Goal: Task Accomplishment & Management: Manage account settings

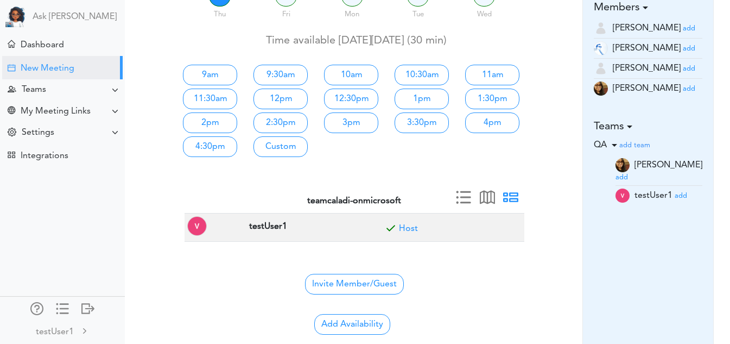
scroll to position [113, 0]
click at [683, 91] on small "add" at bounding box center [689, 88] width 12 height 7
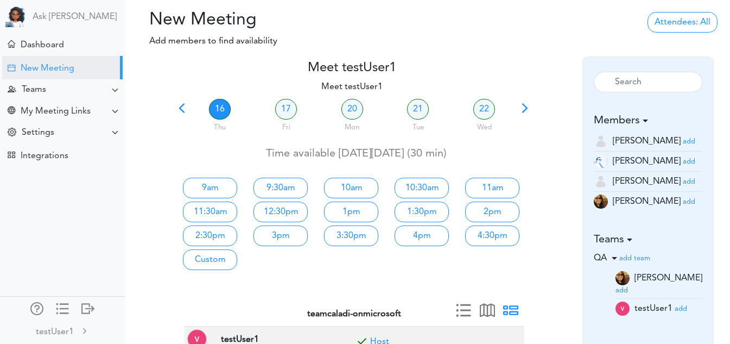
click at [181, 109] on span at bounding box center [181, 111] width 15 height 15
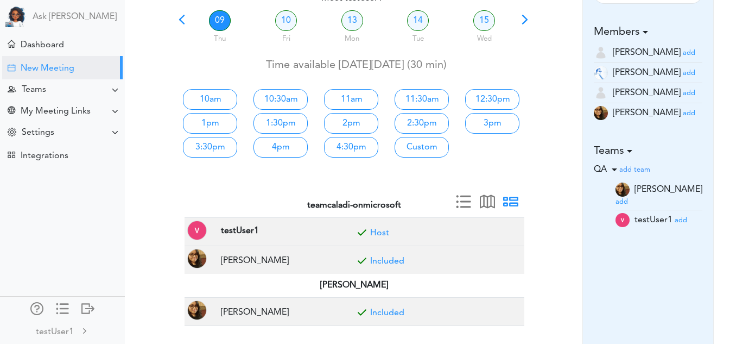
scroll to position [85, 0]
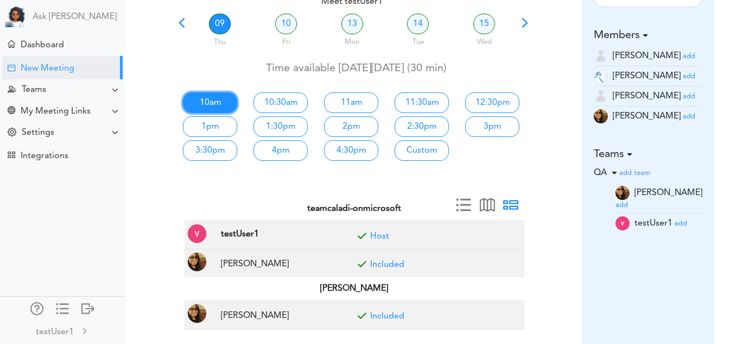
click at [223, 98] on link "10am" at bounding box center [210, 102] width 54 height 21
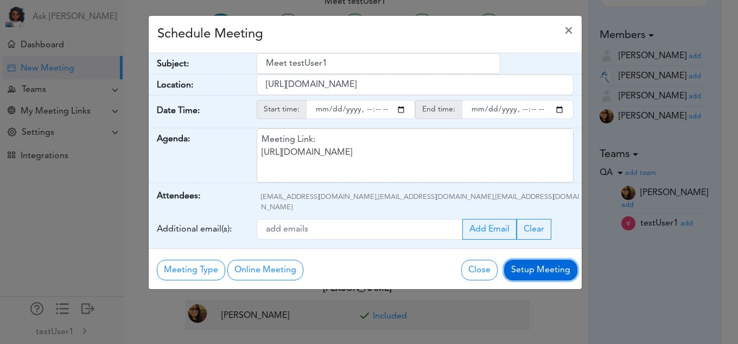
click at [522, 259] on button "Setup Meeting" at bounding box center [540, 269] width 73 height 21
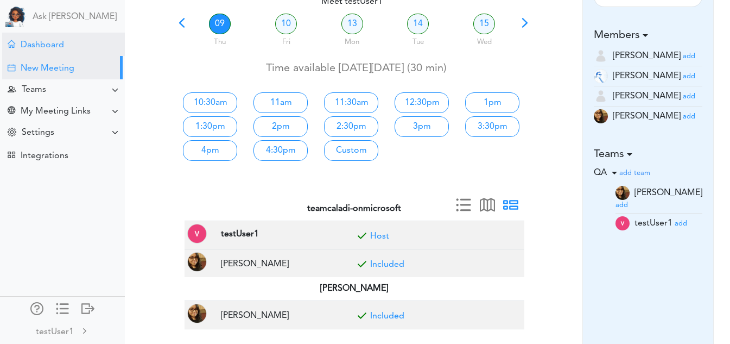
click at [84, 53] on div "Dashboard" at bounding box center [63, 44] width 123 height 23
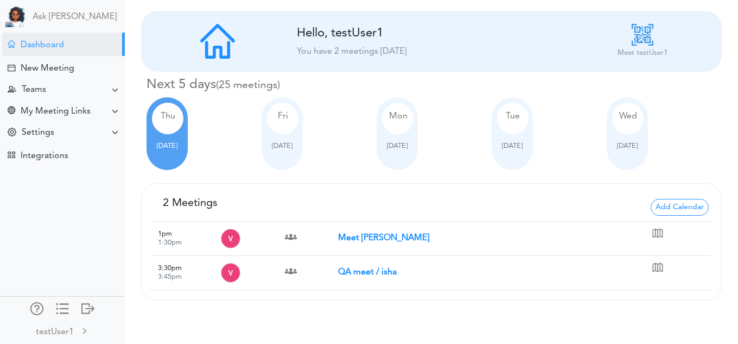
click at [612, 157] on div "Wed Oct 08" at bounding box center [627, 133] width 41 height 73
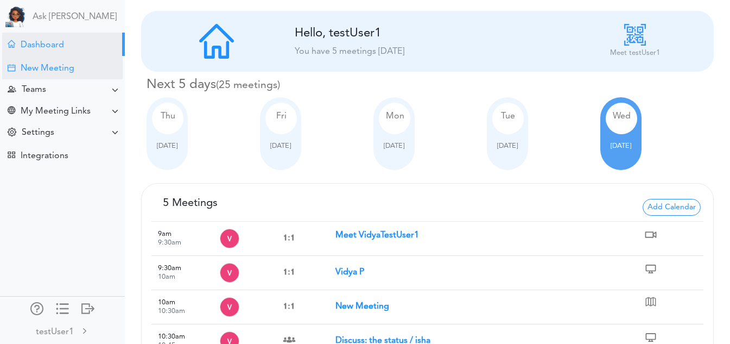
click at [35, 68] on div "New Meeting" at bounding box center [48, 68] width 54 height 10
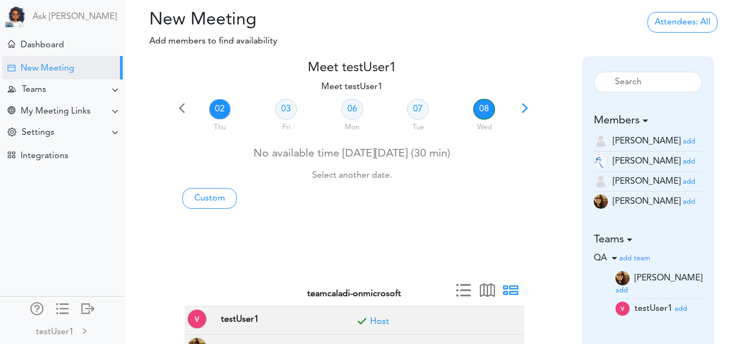
click at [476, 116] on link "08" at bounding box center [484, 109] width 22 height 21
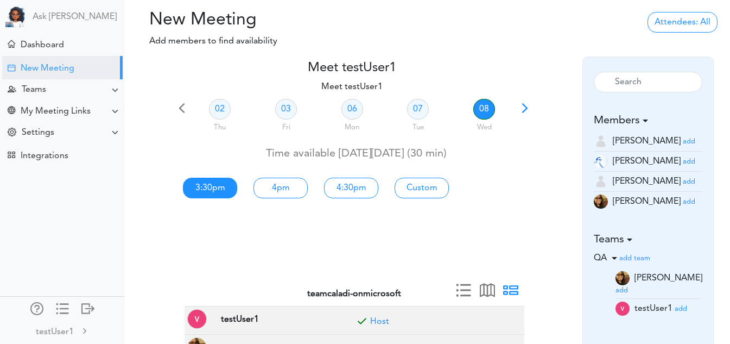
drag, startPoint x: 213, startPoint y: 177, endPoint x: 214, endPoint y: 198, distance: 21.2
click at [214, 198] on div "3:30pm" at bounding box center [210, 186] width 71 height 24
click at [214, 198] on link "3:30pm" at bounding box center [210, 187] width 54 height 21
type input "Meet testUser1"
type input "[URL][DOMAIN_NAME]"
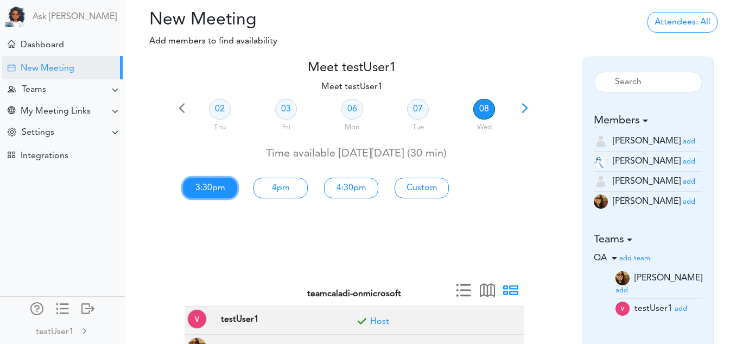
type input "2025-10-08T15:30"
type input "2025-10-08T16:00"
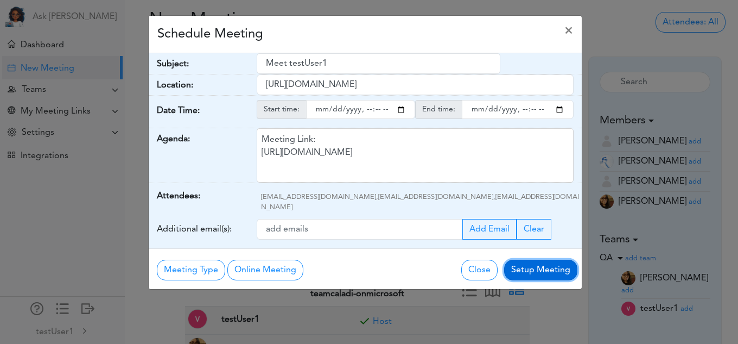
click at [533, 264] on button "Setup Meeting" at bounding box center [540, 269] width 73 height 21
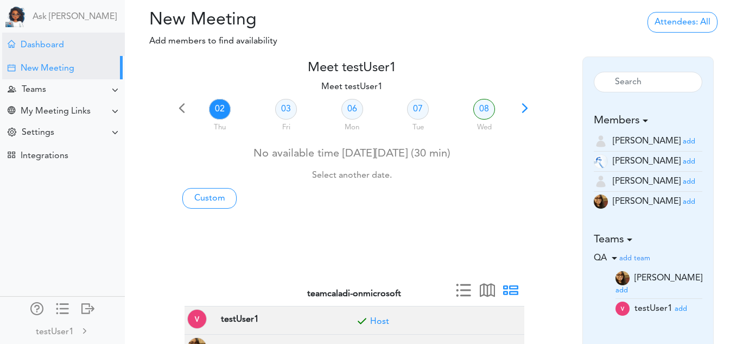
click at [65, 41] on div "Dashboard" at bounding box center [63, 44] width 123 height 23
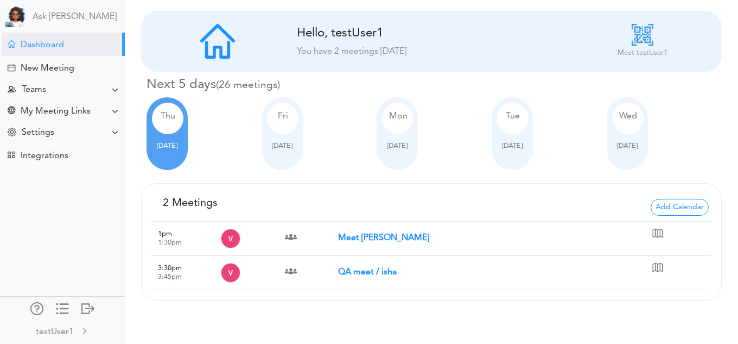
click at [622, 123] on div "Wed" at bounding box center [627, 118] width 31 height 31
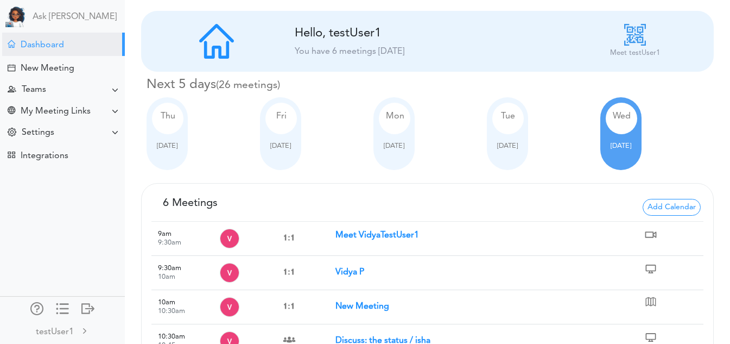
scroll to position [107, 0]
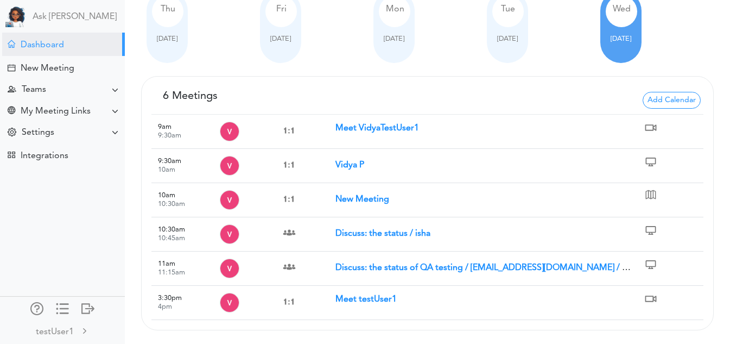
click at [364, 298] on strong "Meet testUser1" at bounding box center [365, 299] width 61 height 9
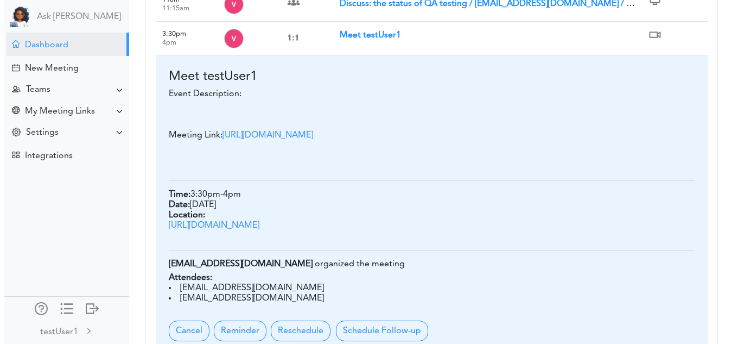
scroll to position [434, 0]
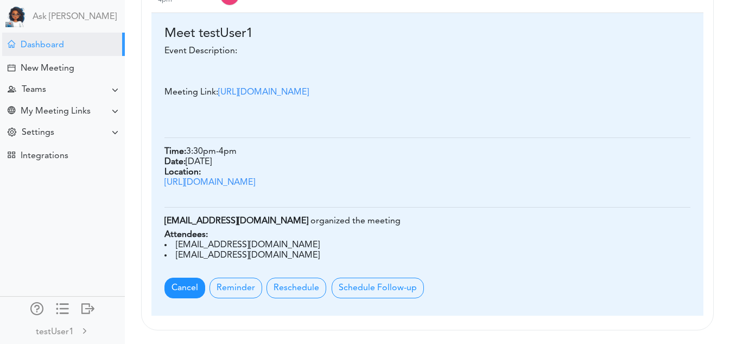
click at [185, 290] on span "Cancel" at bounding box center [184, 287] width 41 height 21
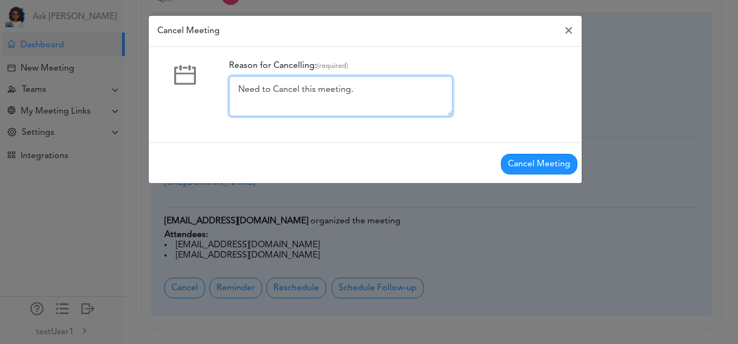
click at [366, 100] on textarea "Need to Cancel this meeting." at bounding box center [341, 96] width 224 height 40
type textarea "Need to Cancel this meeting. sorry!"
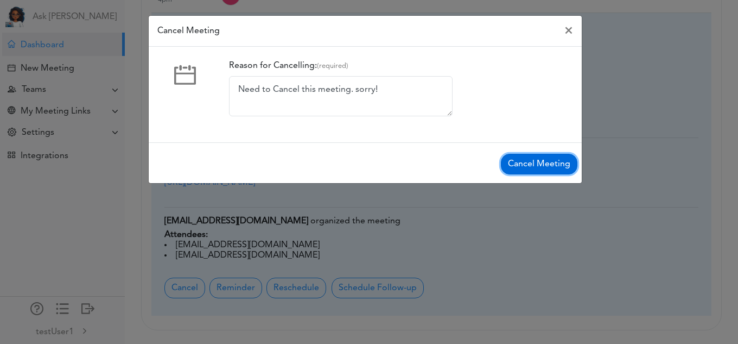
click at [530, 162] on button "Cancel Meeting" at bounding box center [539, 164] width 77 height 21
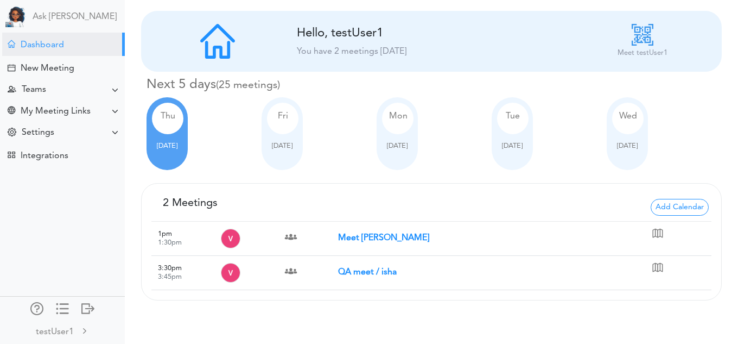
click at [384, 240] on strong "Meet [PERSON_NAME]" at bounding box center [383, 237] width 91 height 9
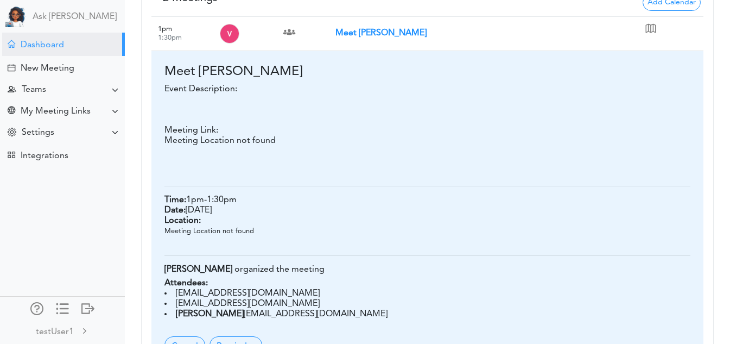
scroll to position [308, 0]
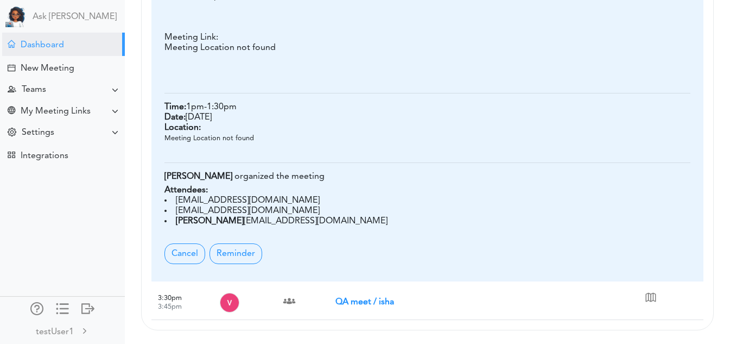
click at [379, 298] on strong "QA meet / isha" at bounding box center [364, 301] width 59 height 9
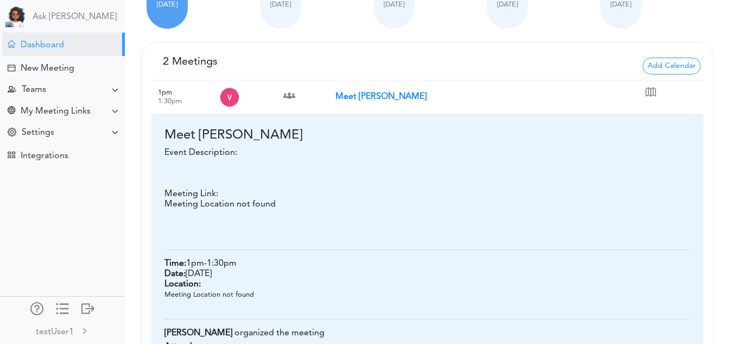
scroll to position [0, 0]
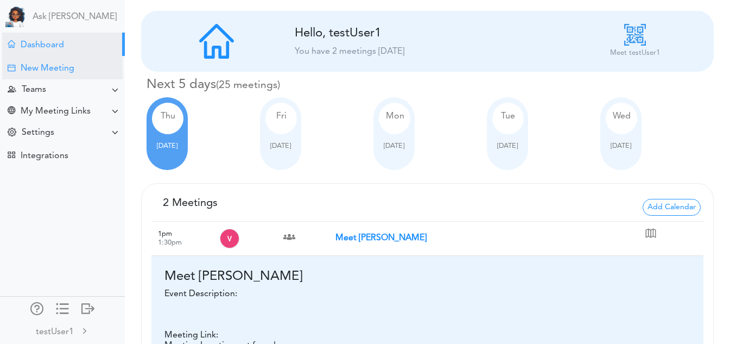
click at [55, 66] on div "New Meeting" at bounding box center [48, 68] width 54 height 10
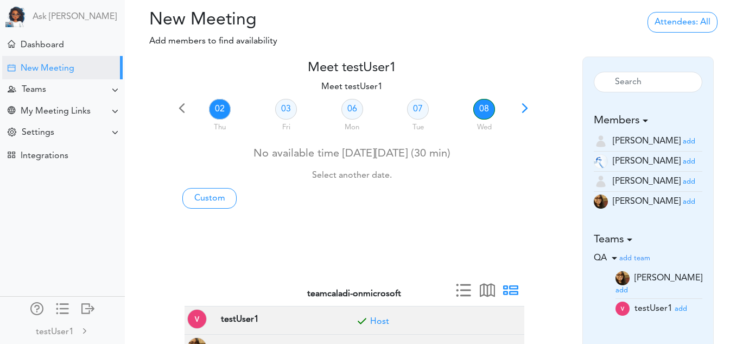
click at [487, 109] on link "08" at bounding box center [484, 109] width 22 height 21
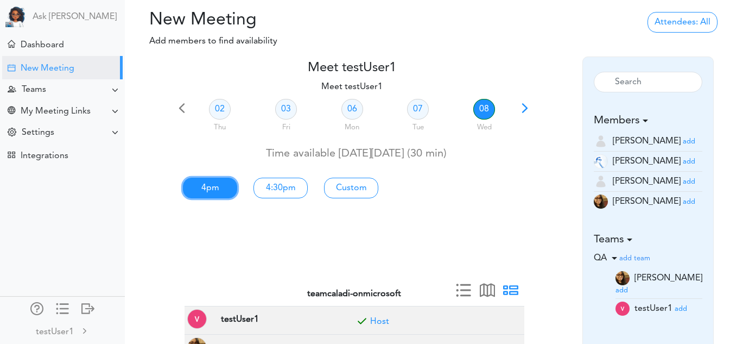
click at [201, 190] on link "4pm" at bounding box center [210, 187] width 54 height 21
type input "Meet testUser1"
type input "[URL][DOMAIN_NAME]"
type input "2025-10-08T16:00"
type input "2025-10-08T16:30"
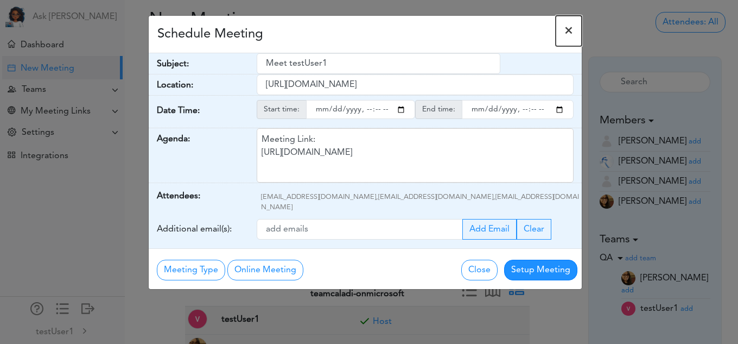
click at [569, 29] on span "×" at bounding box center [568, 30] width 9 height 13
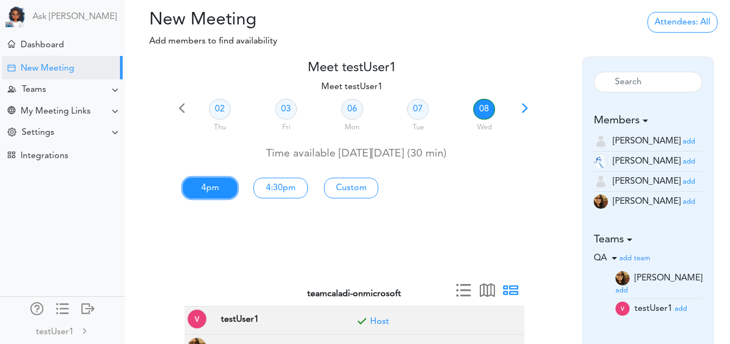
click at [214, 196] on link "4pm" at bounding box center [210, 187] width 54 height 21
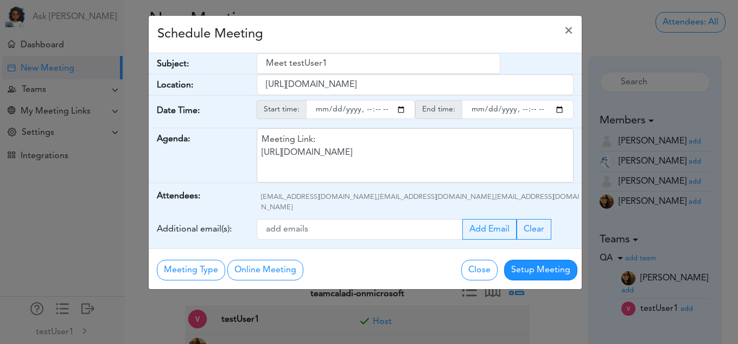
click at [511, 257] on div "Change Close Setup Meeting" at bounding box center [481, 268] width 217 height 23
click at [514, 259] on button "Setup Meeting" at bounding box center [540, 269] width 73 height 21
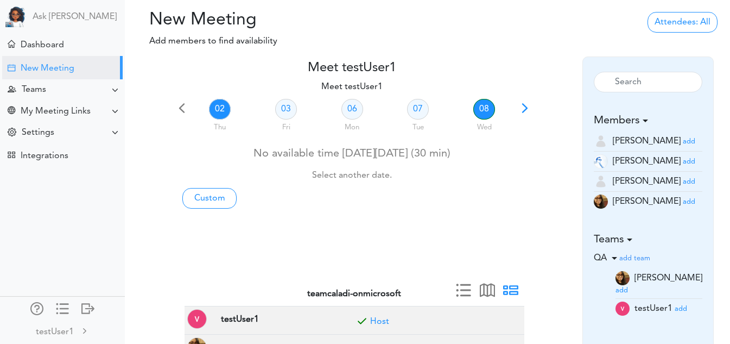
click at [486, 110] on link "08" at bounding box center [484, 109] width 22 height 21
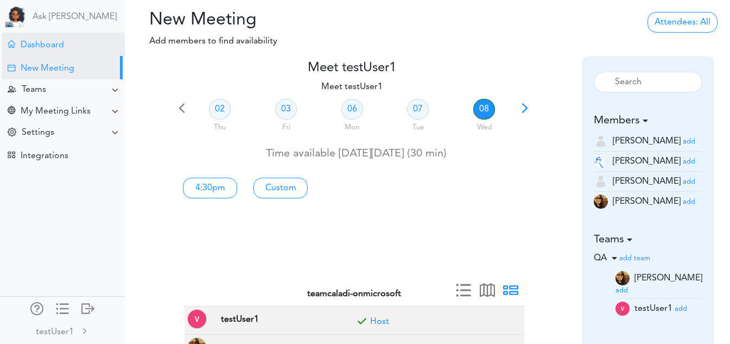
click at [74, 40] on div "Dashboard" at bounding box center [63, 44] width 123 height 23
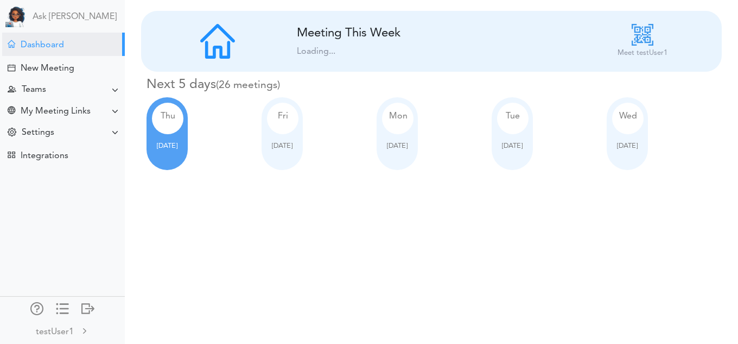
click at [637, 148] on span "[DATE]" at bounding box center [627, 145] width 21 height 7
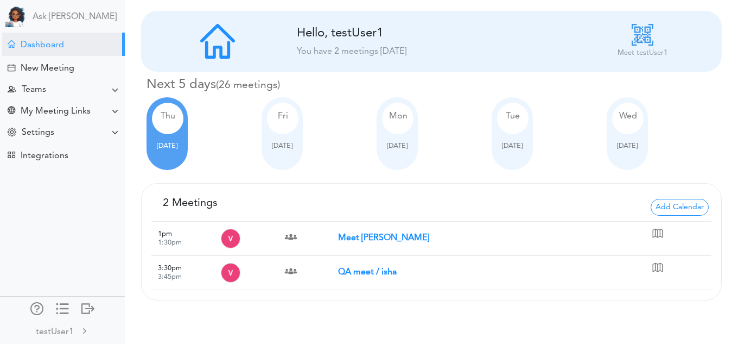
click at [637, 148] on span "[DATE]" at bounding box center [627, 145] width 21 height 7
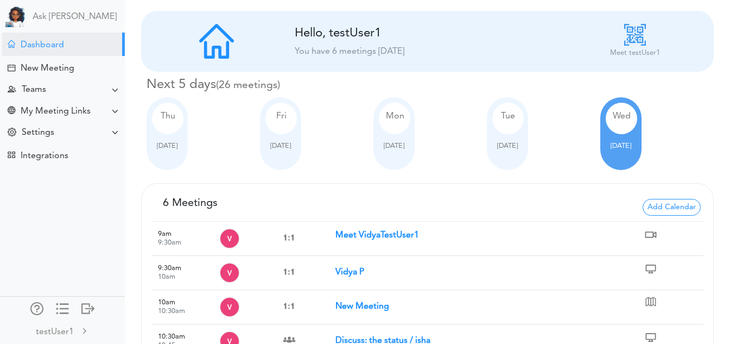
scroll to position [107, 0]
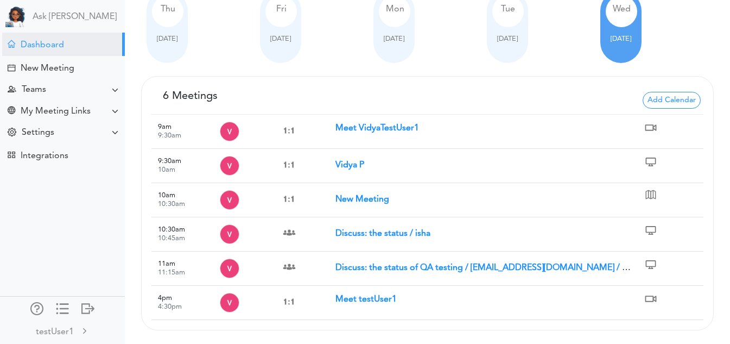
click at [360, 296] on strong "Meet testUser1" at bounding box center [365, 299] width 61 height 9
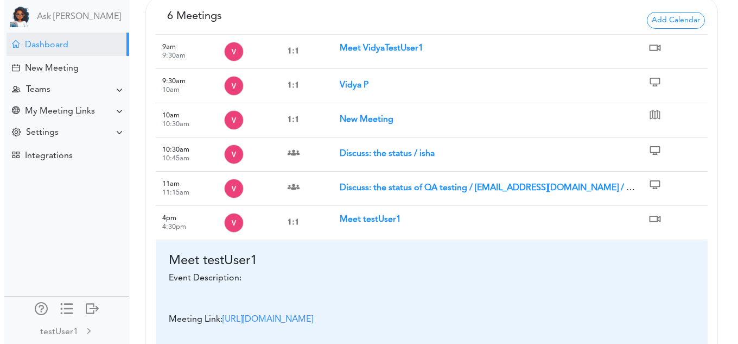
scroll to position [434, 0]
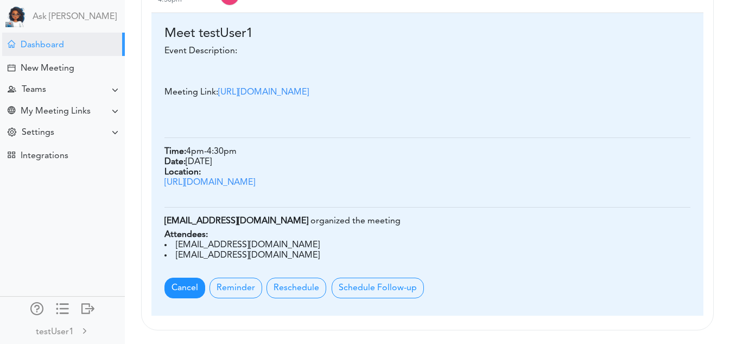
click at [196, 288] on span "Cancel" at bounding box center [184, 287] width 41 height 21
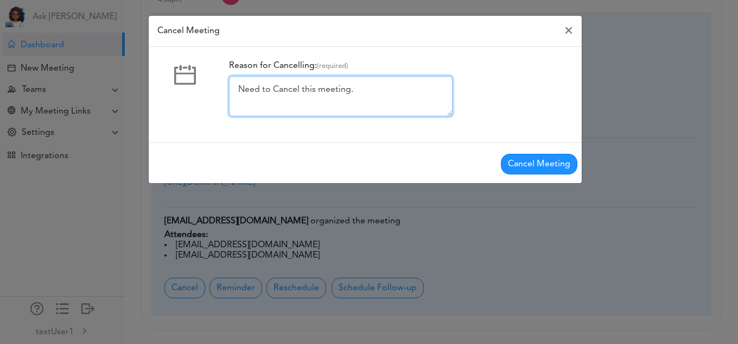
click at [411, 79] on textarea "Need to Cancel this meeting." at bounding box center [341, 96] width 224 height 40
type textarea "Need to Cancel this meeting. sorry"
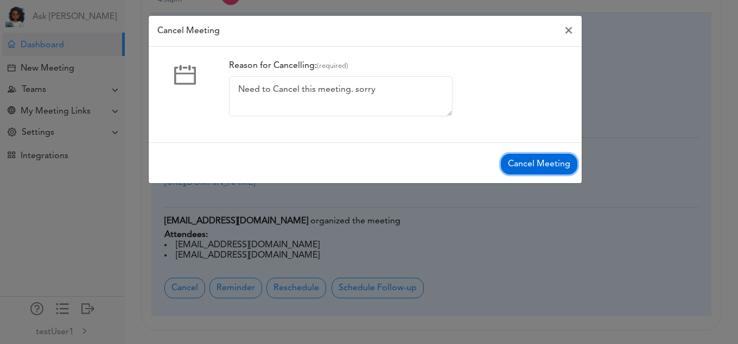
click at [549, 159] on button "Cancel Meeting" at bounding box center [539, 164] width 77 height 21
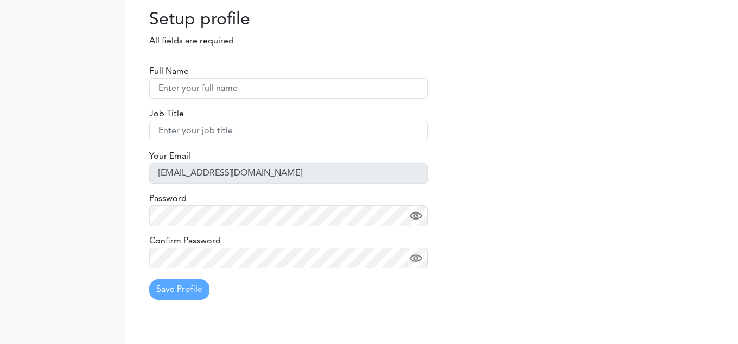
click at [255, 92] on input "text" at bounding box center [288, 88] width 278 height 21
type input "TestUser1"
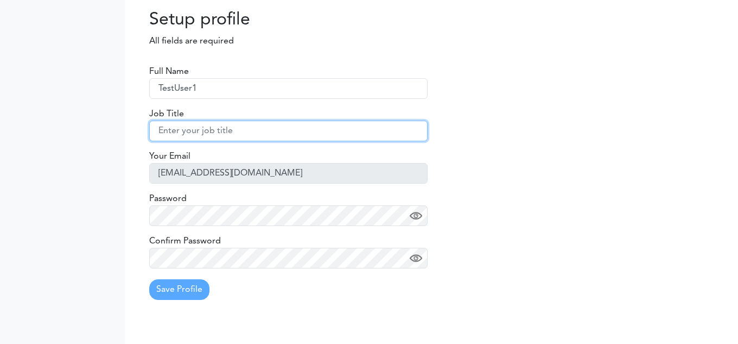
click at [241, 134] on input "text" at bounding box center [288, 130] width 278 height 21
type input "QA"
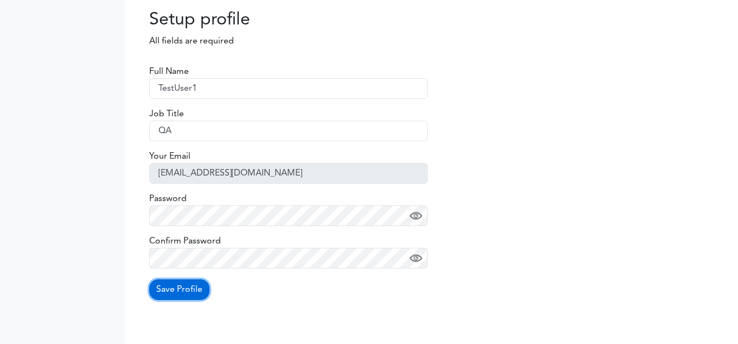
click at [184, 283] on button "Save Profile" at bounding box center [179, 289] width 60 height 21
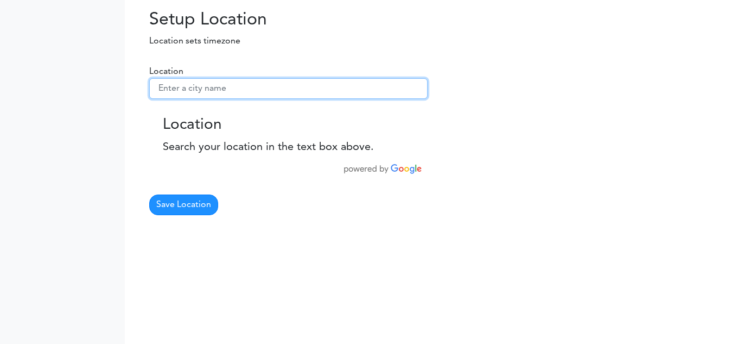
click at [228, 92] on input "text" at bounding box center [288, 88] width 278 height 21
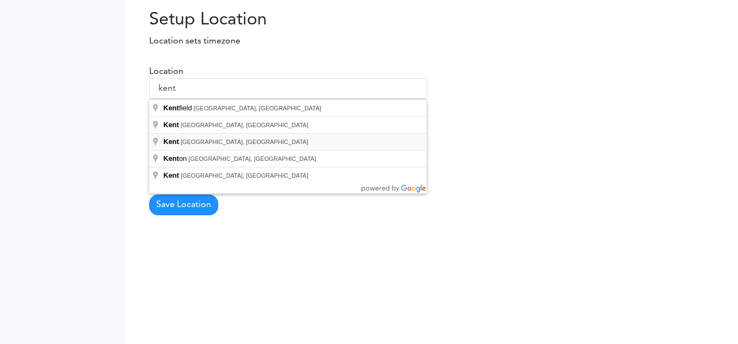
type input "[GEOGRAPHIC_DATA], [GEOGRAPHIC_DATA], [GEOGRAPHIC_DATA]"
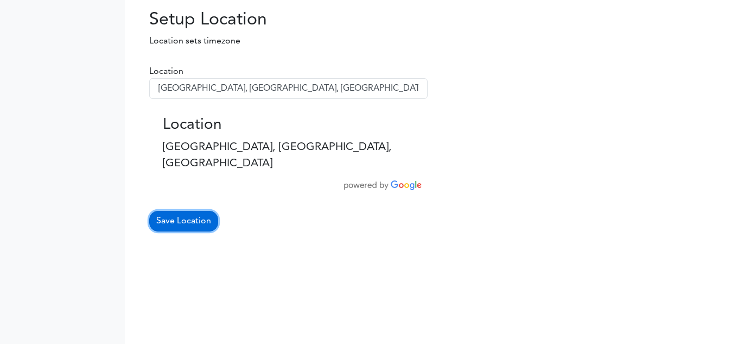
click at [181, 211] on button "Save Location" at bounding box center [183, 221] width 69 height 21
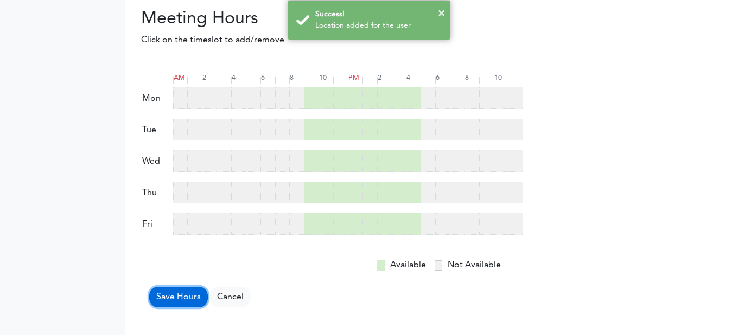
click at [178, 290] on button "Save Hours" at bounding box center [178, 297] width 59 height 21
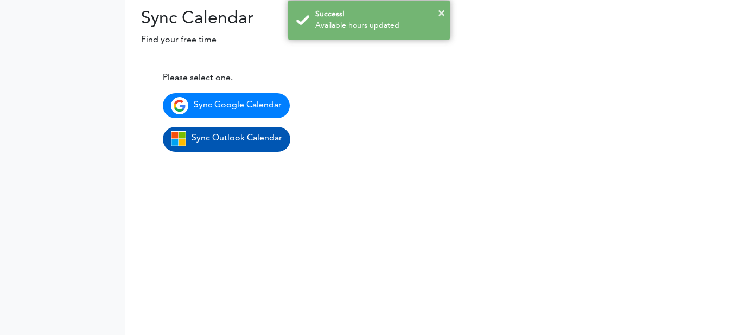
click at [236, 128] on link "Sync Outlook Calendar" at bounding box center [227, 139] width 128 height 25
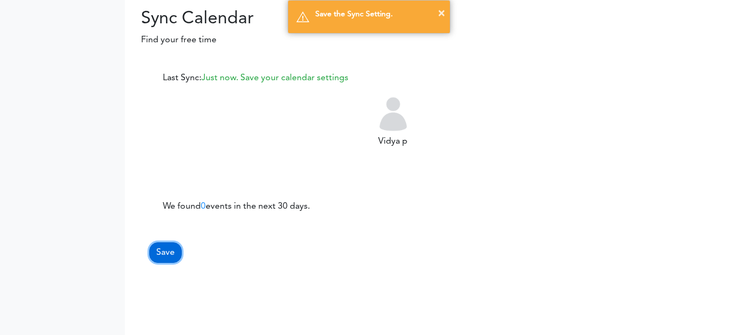
click at [162, 257] on button "Save" at bounding box center [165, 253] width 33 height 21
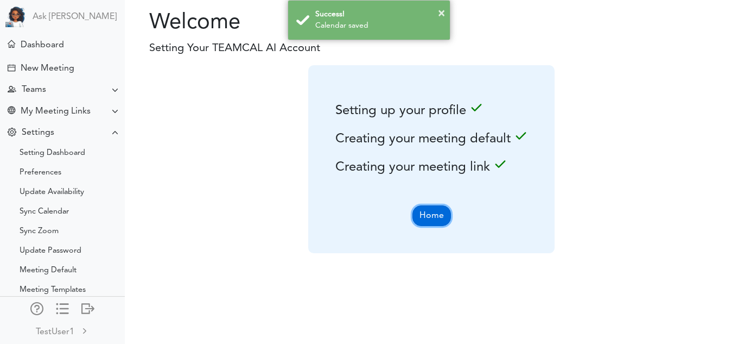
click at [438, 217] on button "Home" at bounding box center [431, 215] width 39 height 21
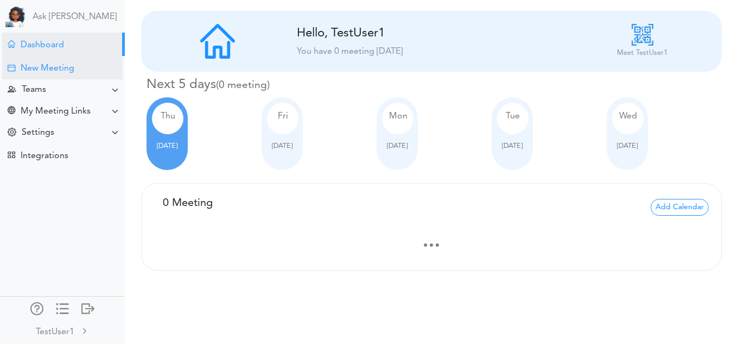
click at [42, 70] on div "New Meeting" at bounding box center [48, 68] width 54 height 10
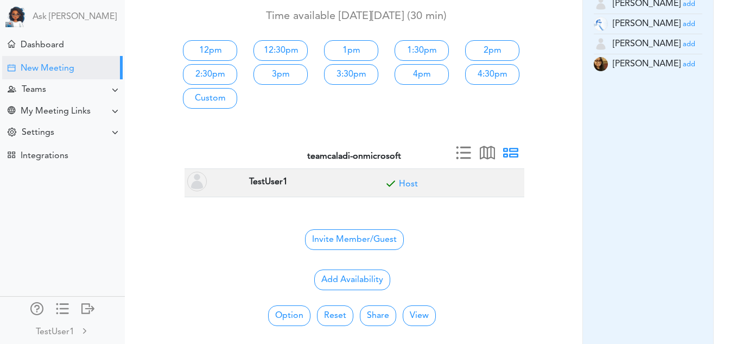
scroll to position [138, 0]
click at [283, 74] on link "3pm" at bounding box center [280, 73] width 54 height 21
type input "Meet TestUser1"
type input "Meeting Location not found"
type input "2025-10-02T15:00"
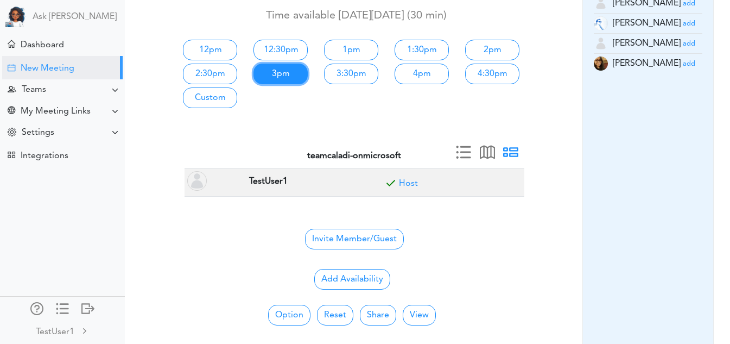
type input "2025-10-02T15:30"
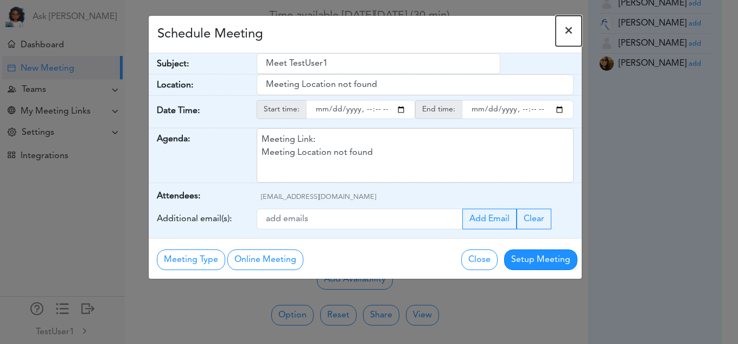
click at [564, 35] on span "×" at bounding box center [568, 30] width 9 height 13
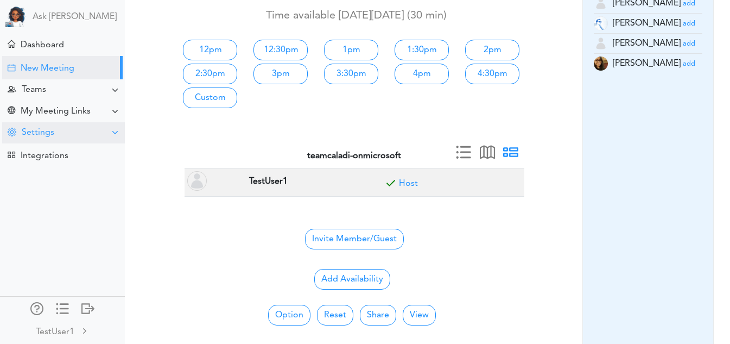
click at [56, 138] on div "Settings" at bounding box center [63, 132] width 123 height 21
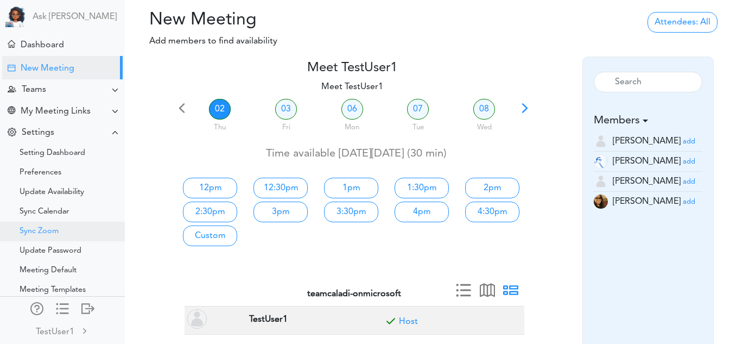
scroll to position [36, 0]
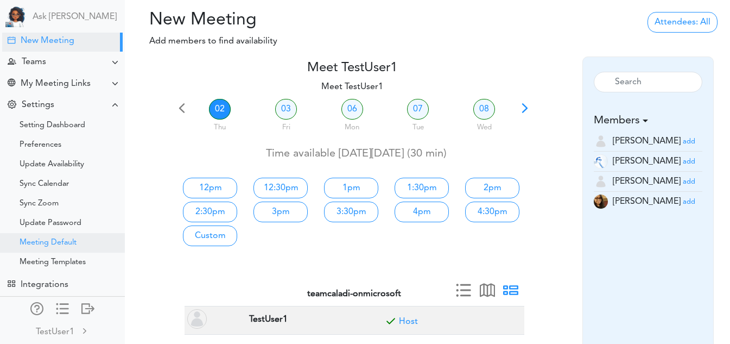
click at [65, 241] on div "Meeting Default" at bounding box center [62, 243] width 125 height 20
